Goal: Check status: Check status

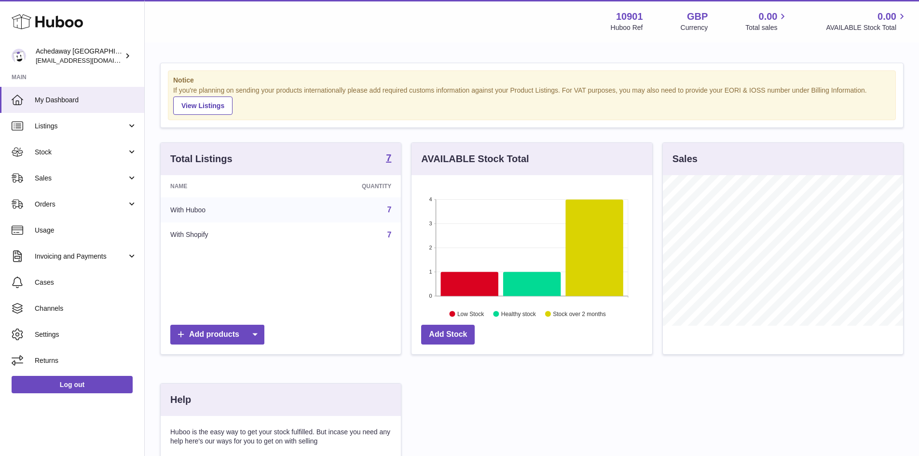
scroll to position [151, 241]
click at [83, 154] on span "Stock" at bounding box center [81, 152] width 92 height 9
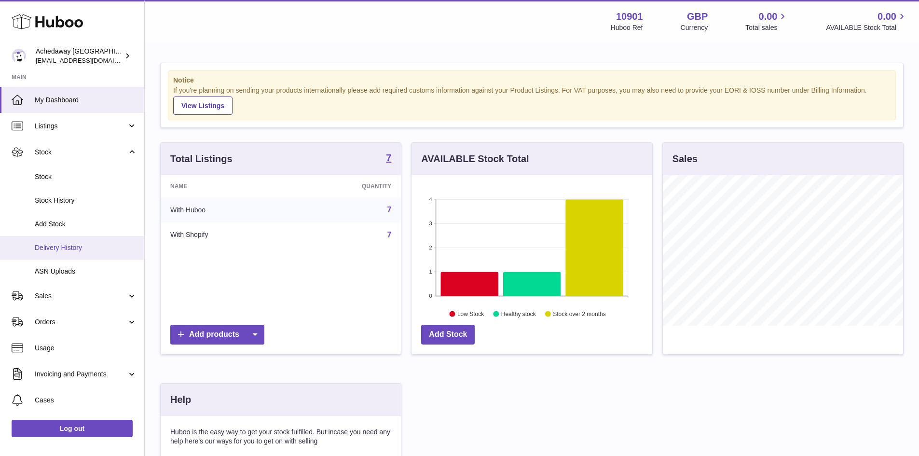
click at [74, 253] on link "Delivery History" at bounding box center [72, 248] width 144 height 24
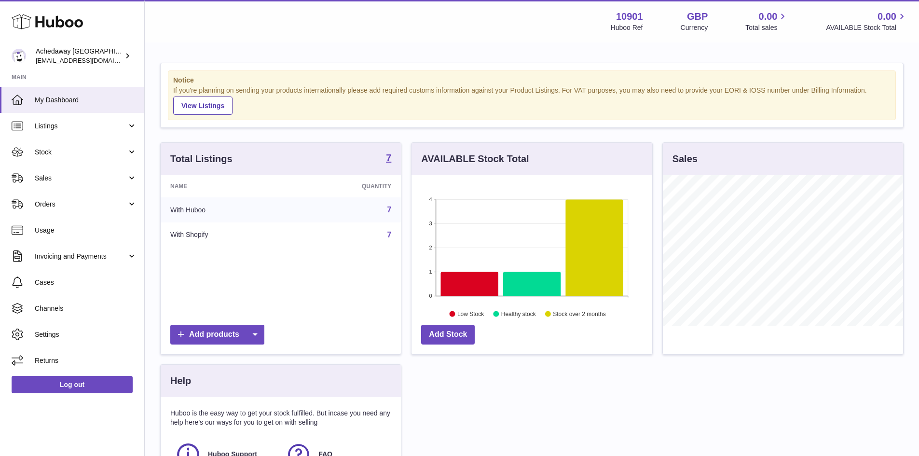
scroll to position [151, 241]
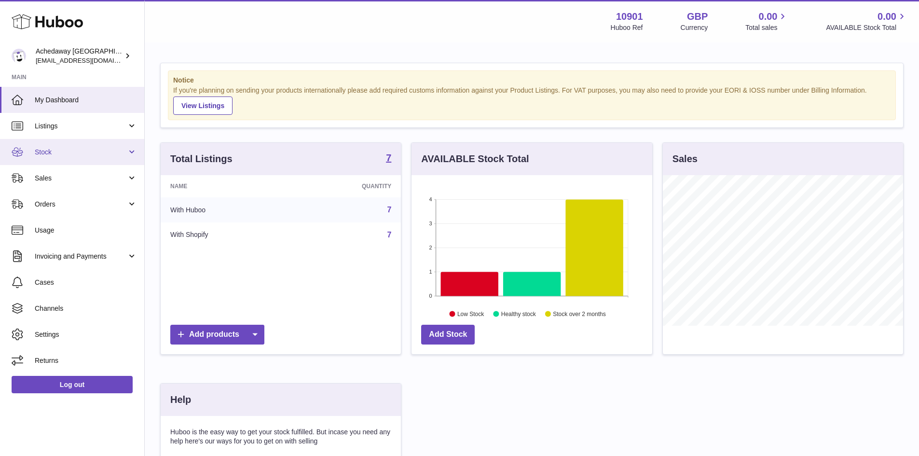
click at [80, 153] on span "Stock" at bounding box center [81, 152] width 92 height 9
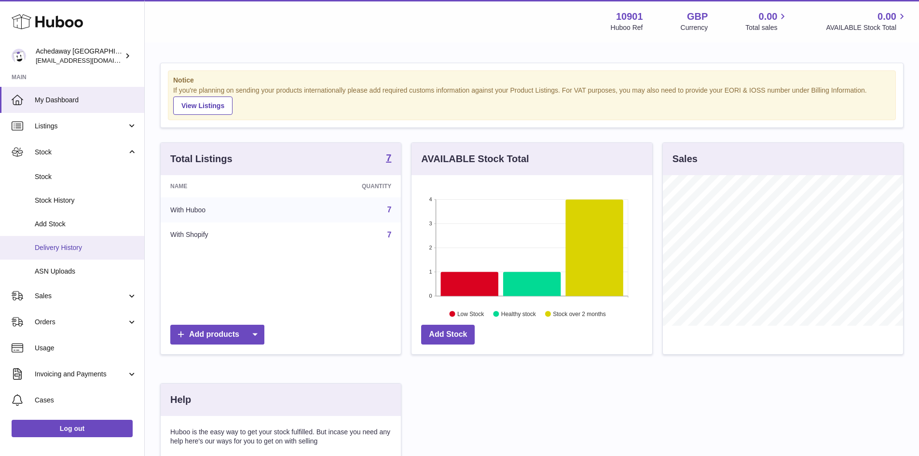
click at [98, 249] on span "Delivery History" at bounding box center [86, 247] width 102 height 9
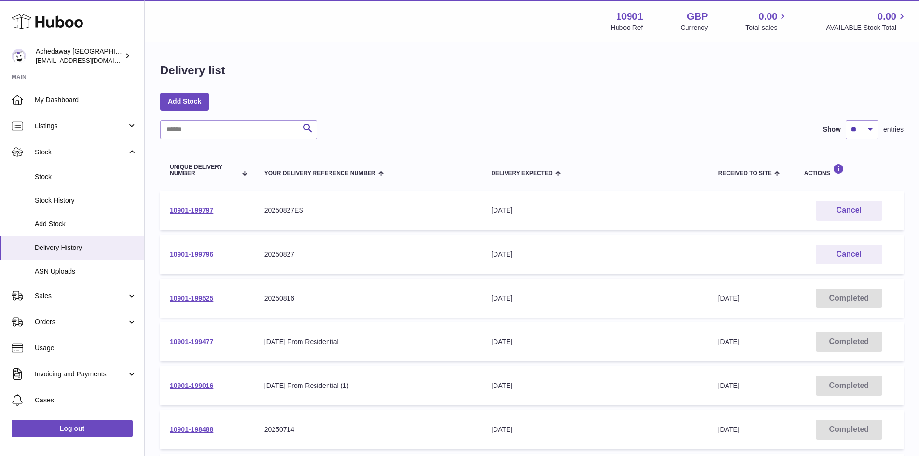
click at [201, 254] on link "10901-199796" at bounding box center [191, 254] width 43 height 8
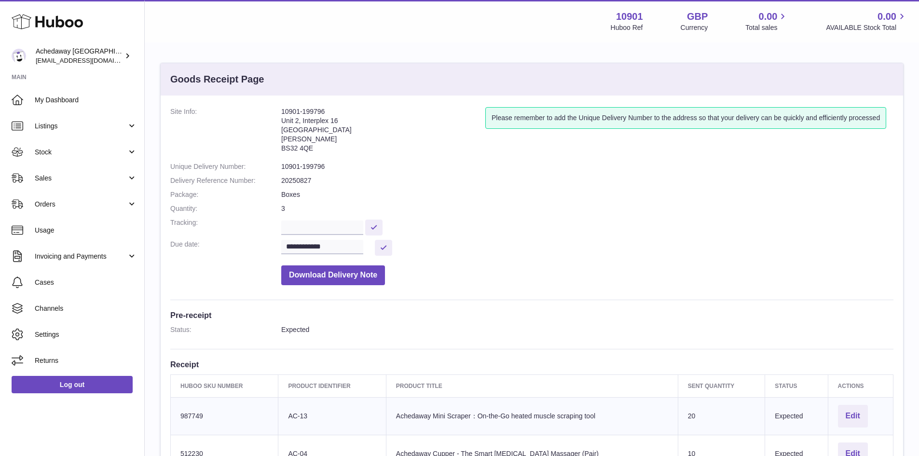
scroll to position [145, 0]
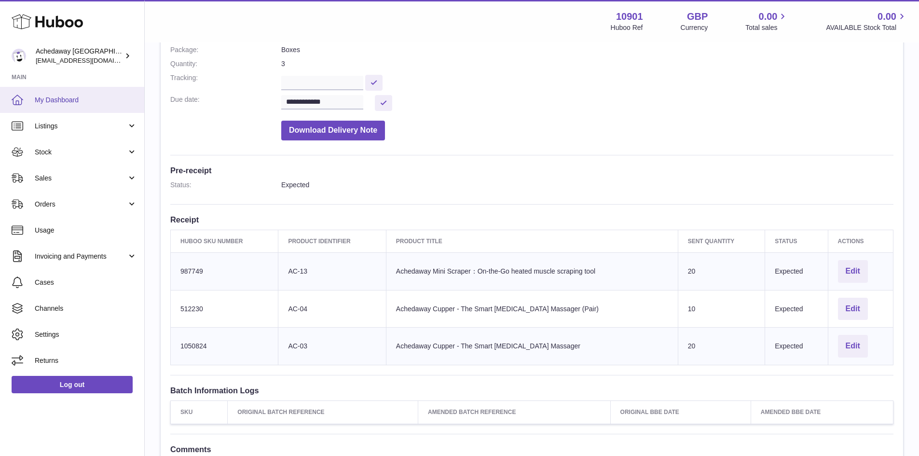
click at [74, 101] on span "My Dashboard" at bounding box center [86, 100] width 102 height 9
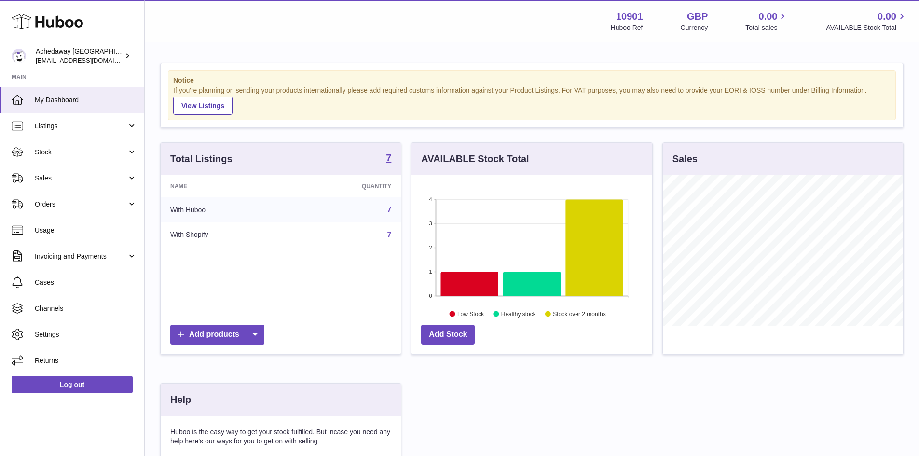
scroll to position [151, 241]
click at [115, 103] on span "My Dashboard" at bounding box center [86, 100] width 102 height 9
click at [116, 177] on span "Sales" at bounding box center [81, 178] width 92 height 9
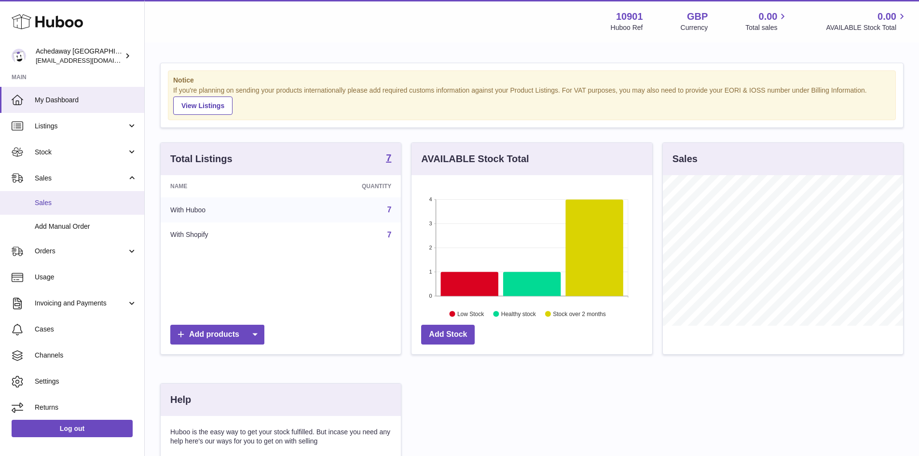
click at [107, 194] on link "Sales" at bounding box center [72, 203] width 144 height 24
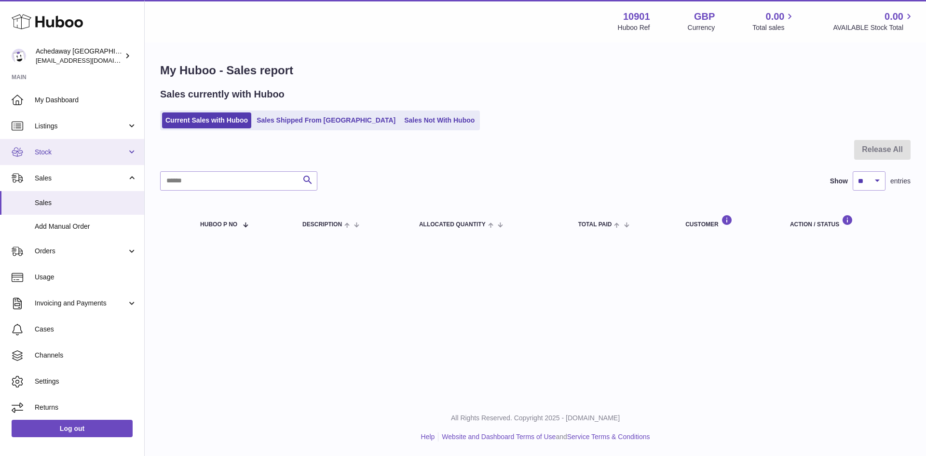
click at [110, 156] on span "Stock" at bounding box center [81, 152] width 92 height 9
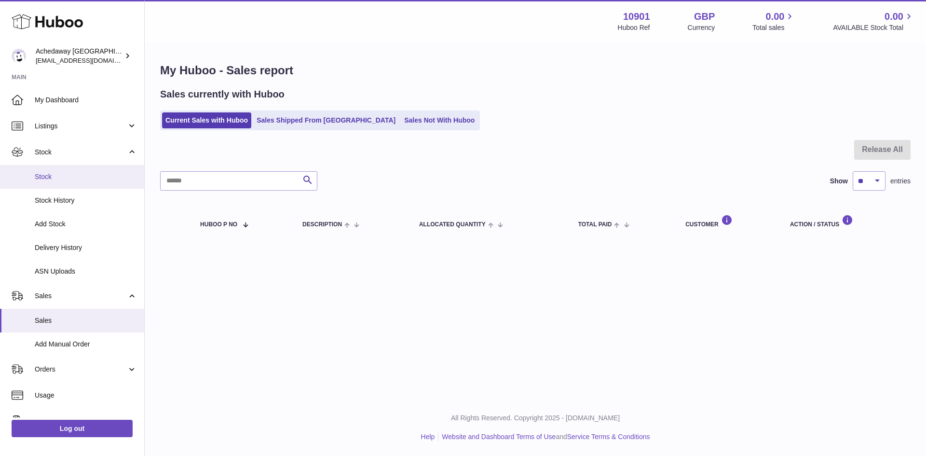
click at [88, 176] on span "Stock" at bounding box center [86, 176] width 102 height 9
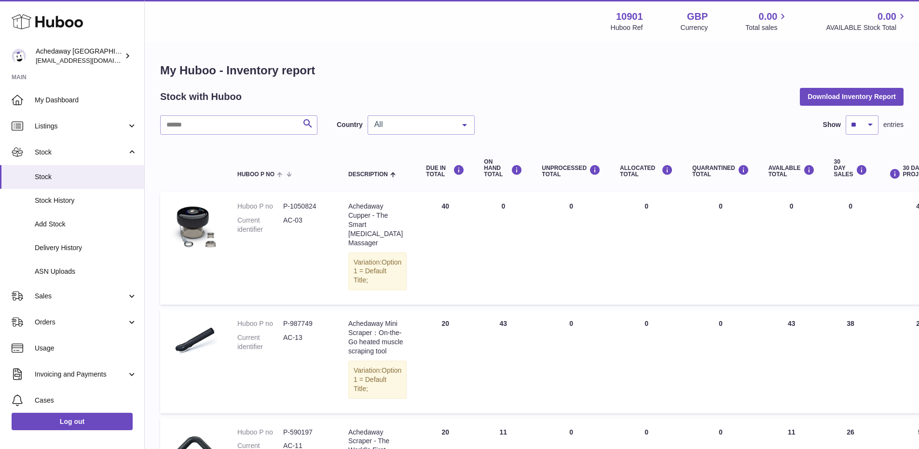
click at [405, 126] on span "All" at bounding box center [413, 125] width 83 height 10
click at [405, 164] on span "GB" at bounding box center [421, 163] width 106 height 19
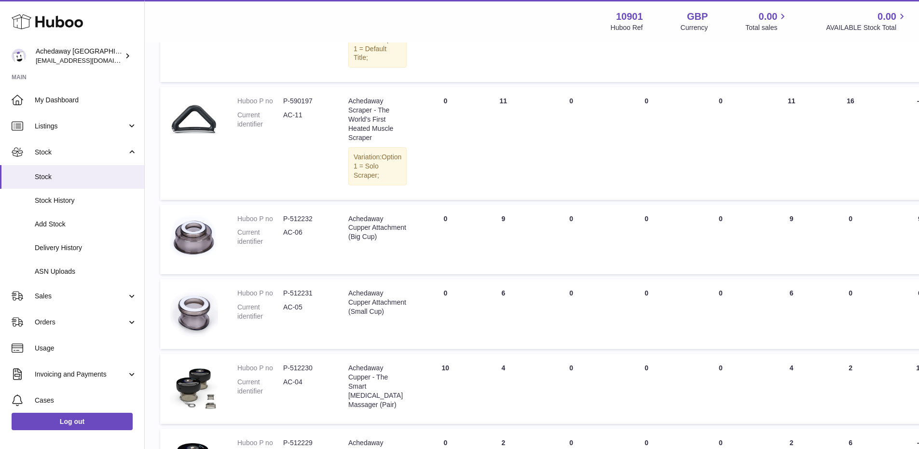
scroll to position [130, 0]
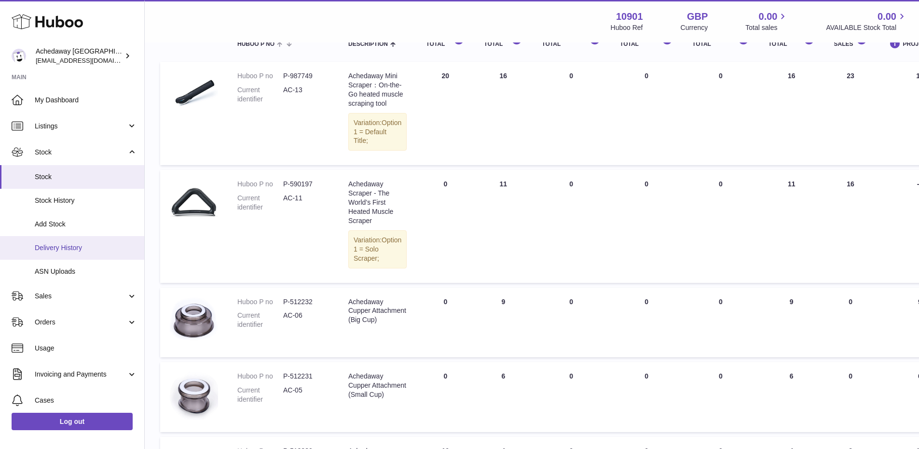
click at [86, 243] on span "Delivery History" at bounding box center [86, 247] width 102 height 9
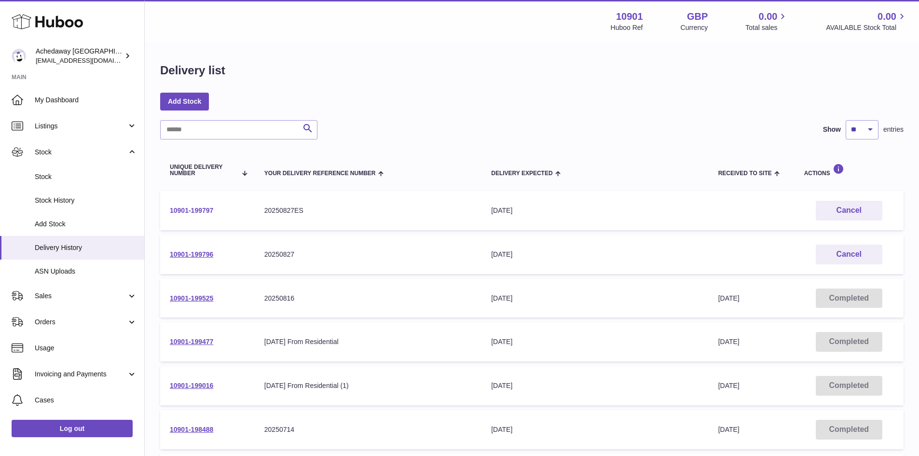
click at [193, 210] on link "10901-199797" at bounding box center [191, 210] width 43 height 8
click at [183, 253] on link "10901-199796" at bounding box center [191, 254] width 43 height 8
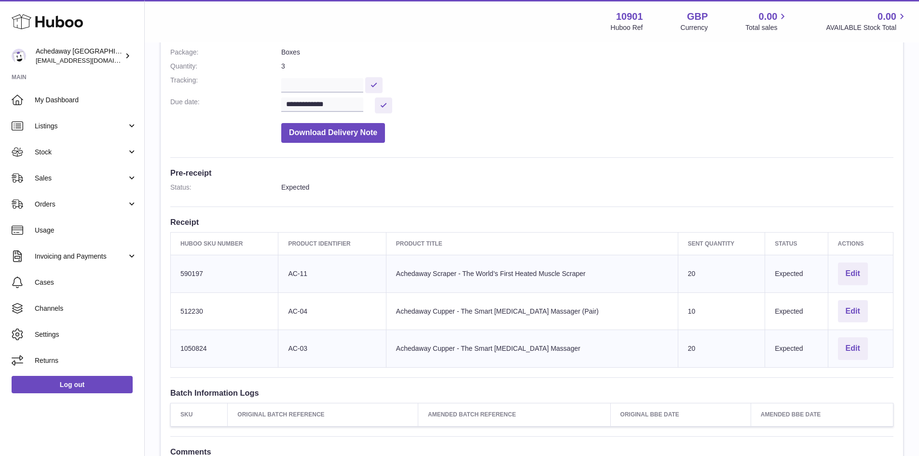
scroll to position [145, 0]
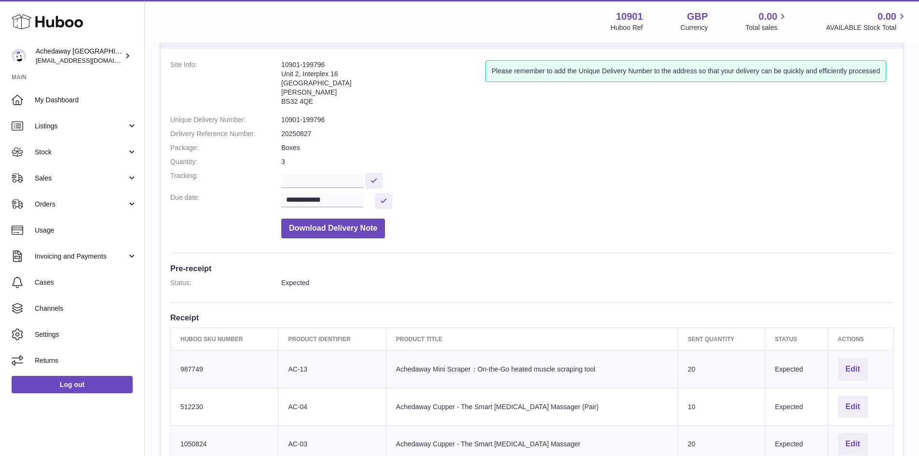
scroll to position [145, 0]
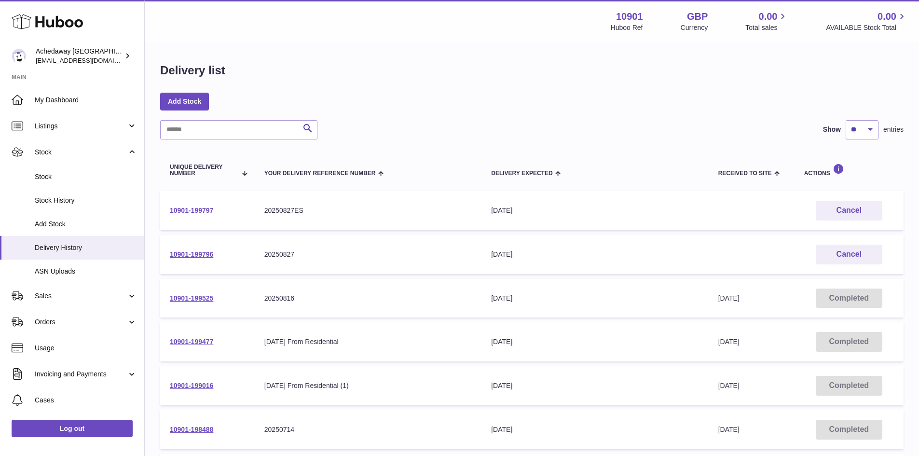
click at [190, 214] on link "10901-199797" at bounding box center [191, 210] width 43 height 8
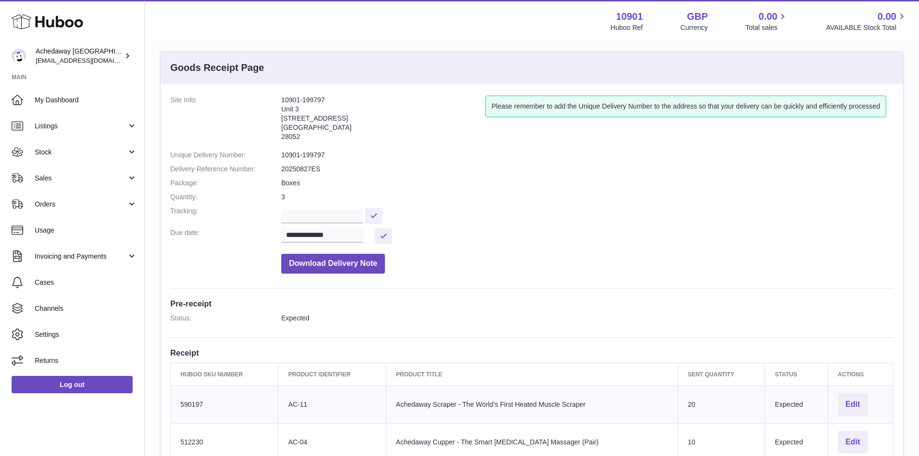
scroll to position [96, 0]
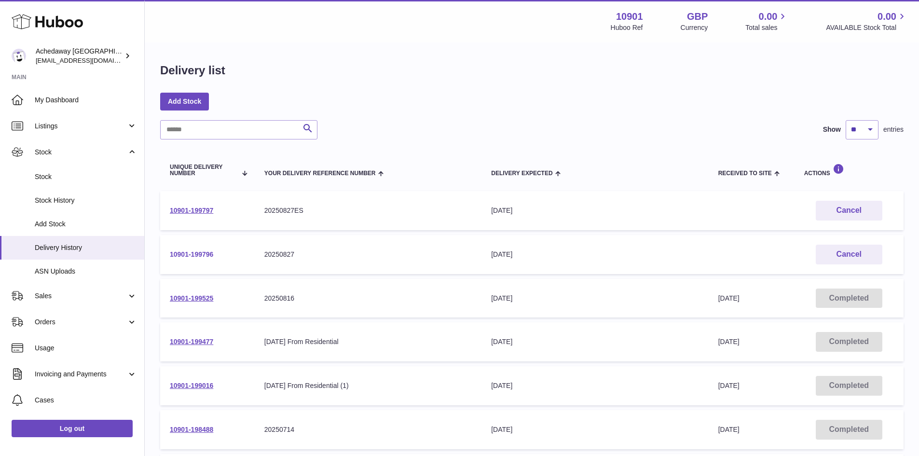
click at [196, 253] on link "10901-199796" at bounding box center [191, 254] width 43 height 8
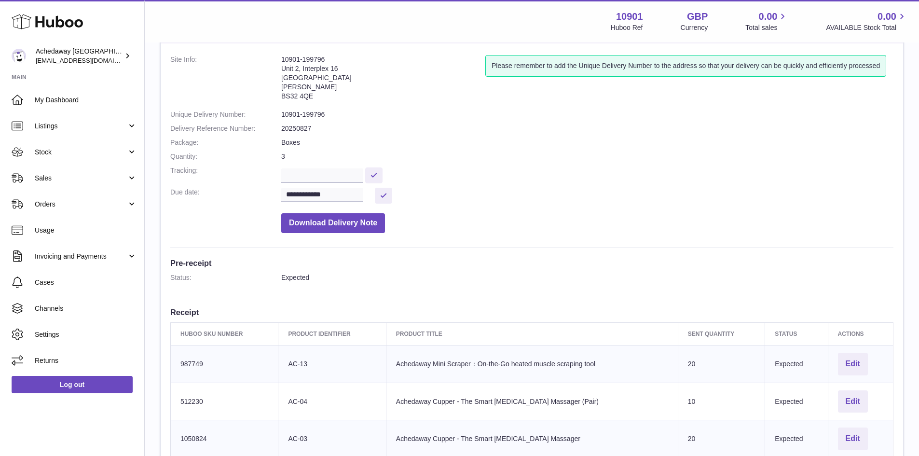
scroll to position [48, 0]
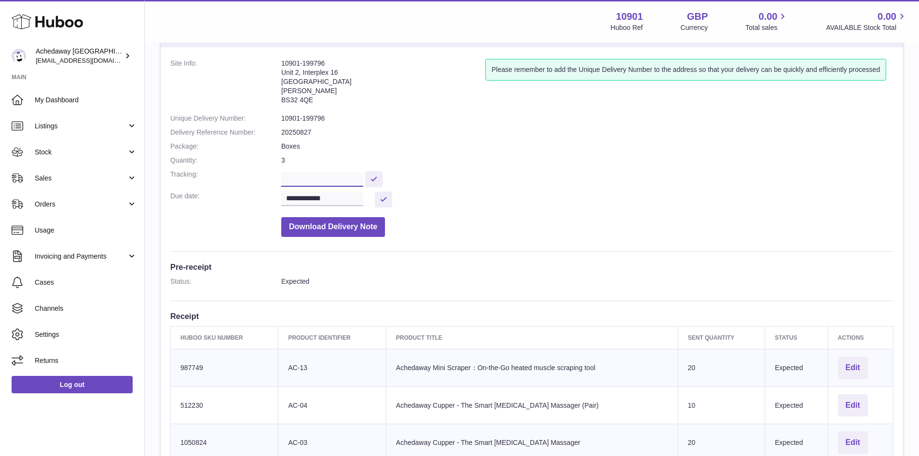
click at [318, 183] on input "text" at bounding box center [322, 179] width 82 height 14
paste input "**********"
type input "**********"
click at [442, 145] on dd "Boxes" at bounding box center [587, 146] width 612 height 9
click at [383, 175] on button at bounding box center [373, 179] width 17 height 16
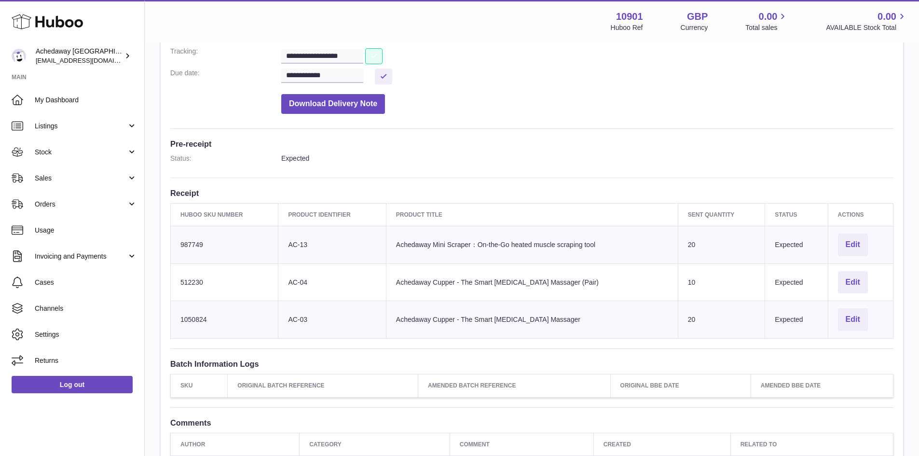
scroll to position [193, 0]
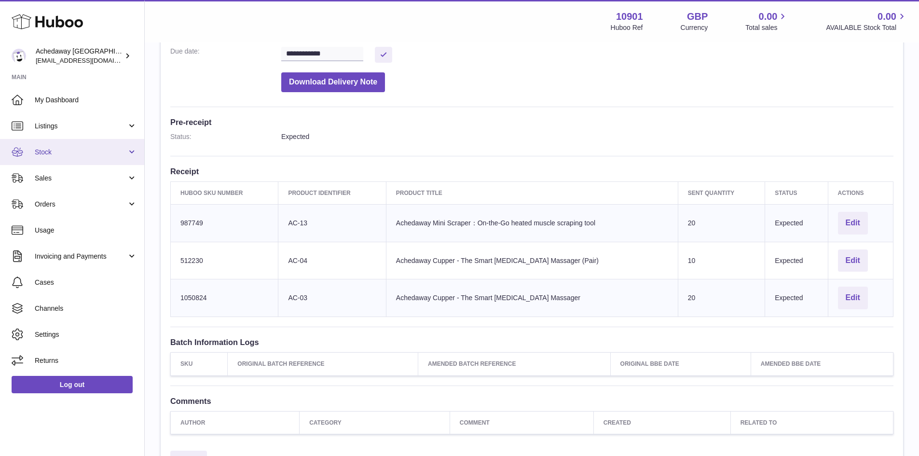
click at [103, 161] on link "Stock" at bounding box center [72, 152] width 144 height 26
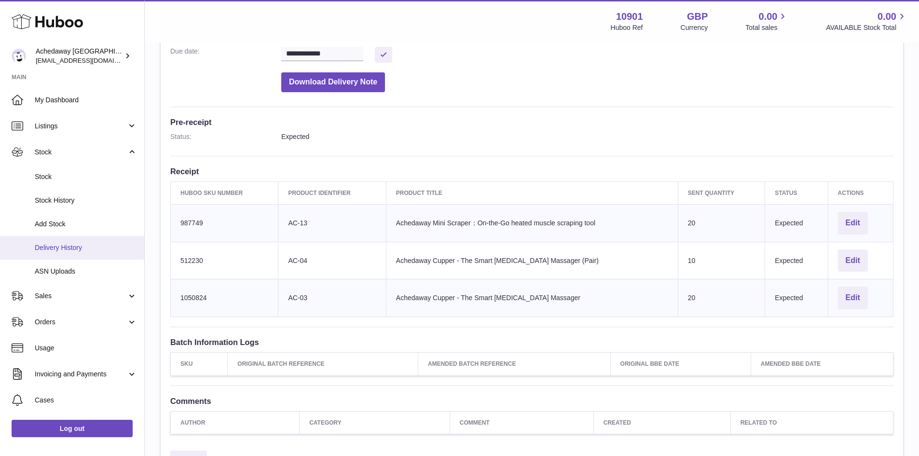
click at [99, 250] on span "Delivery History" at bounding box center [86, 247] width 102 height 9
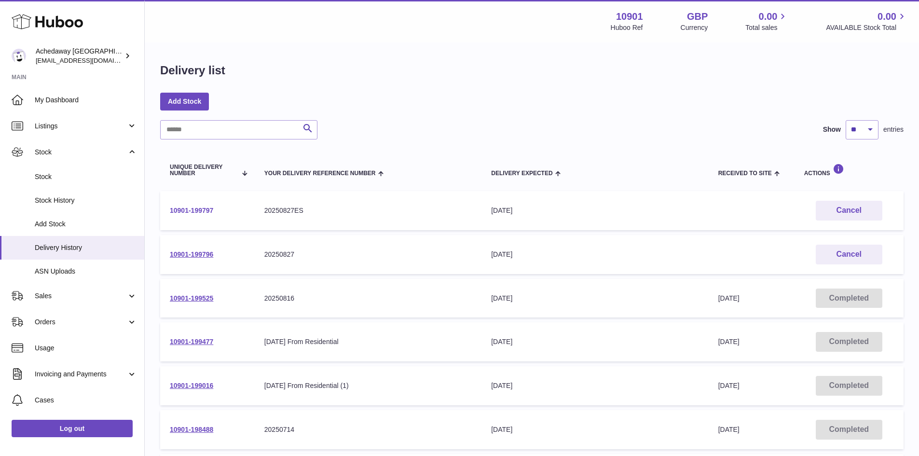
click at [180, 209] on link "10901-199797" at bounding box center [191, 210] width 43 height 8
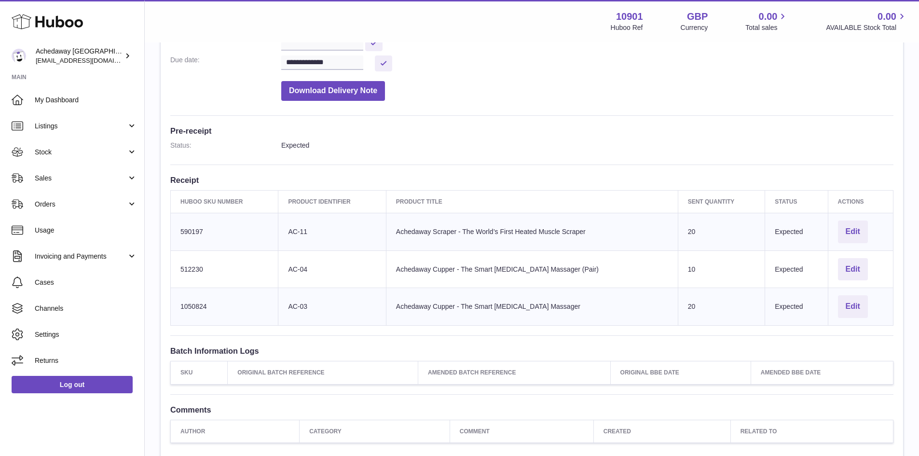
scroll to position [96, 0]
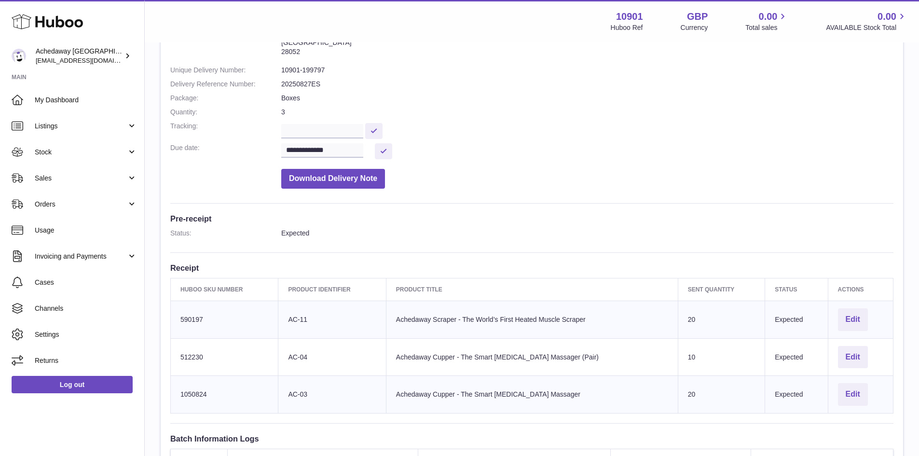
click at [350, 122] on dd at bounding box center [587, 130] width 612 height 17
click at [355, 131] on input "text" at bounding box center [322, 131] width 82 height 14
paste input "**********"
type input "**********"
click at [383, 129] on button at bounding box center [373, 131] width 17 height 16
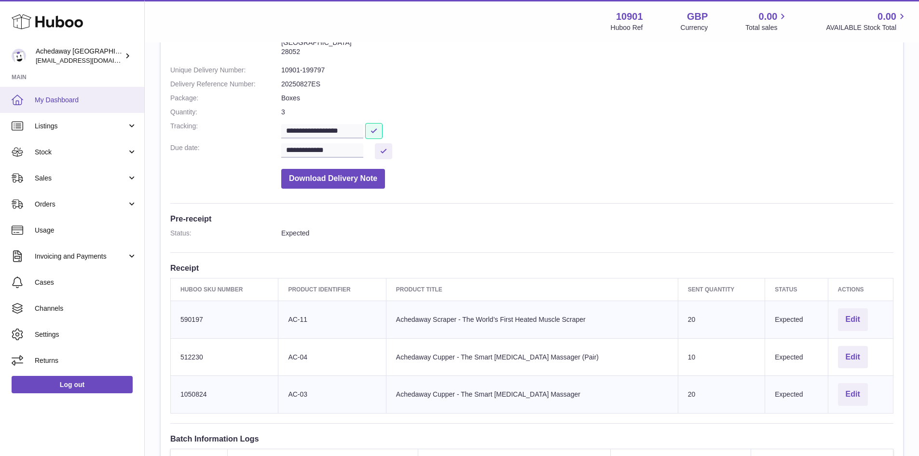
click at [63, 104] on span "My Dashboard" at bounding box center [86, 100] width 102 height 9
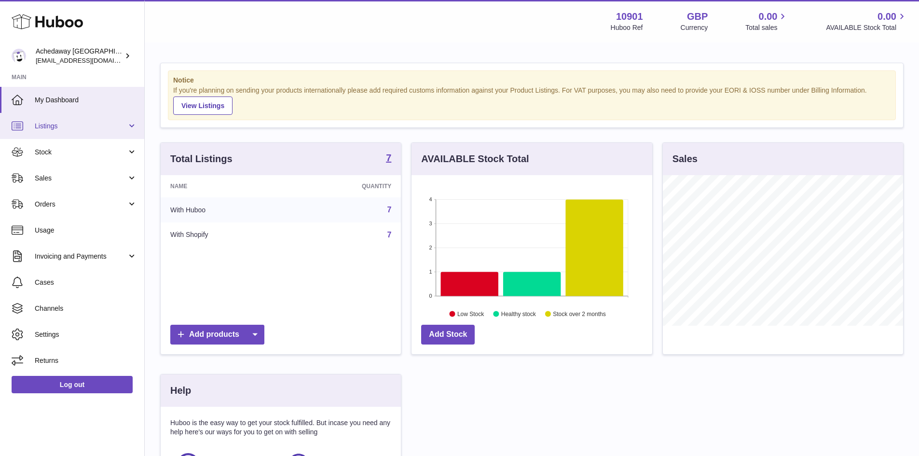
scroll to position [151, 241]
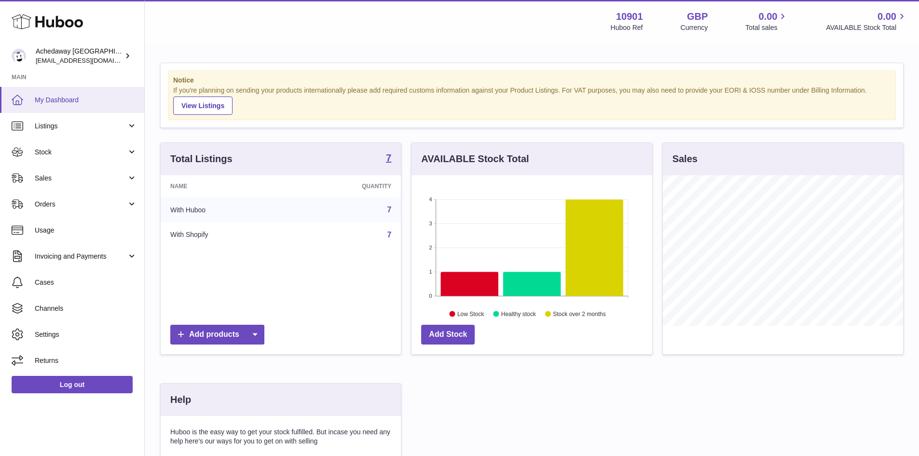
click at [100, 105] on link "My Dashboard" at bounding box center [72, 100] width 144 height 26
